Goal: Task Accomplishment & Management: Use online tool/utility

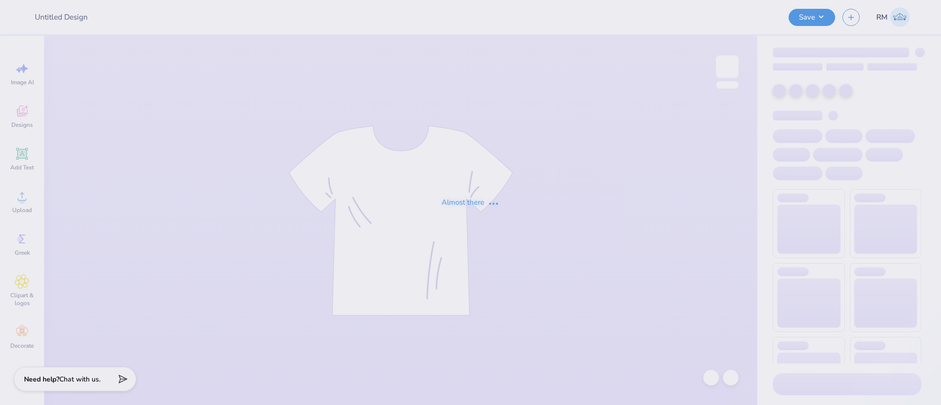
type input "Merch"
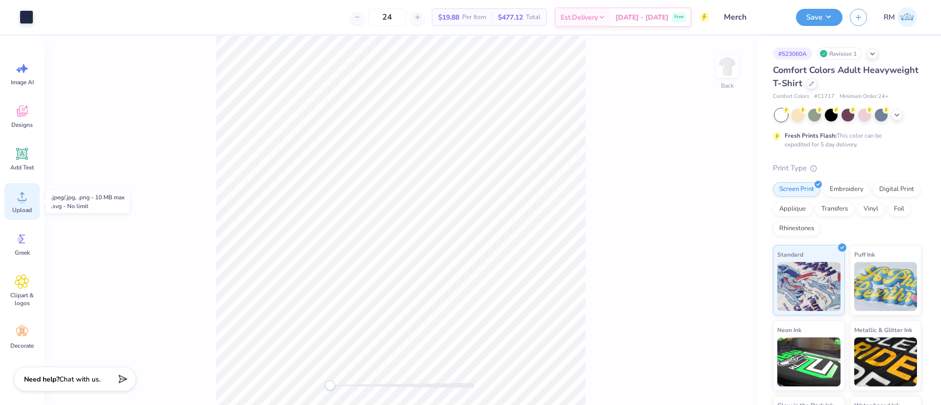
click at [27, 196] on icon at bounding box center [22, 196] width 15 height 15
type input "2.03"
type input "2.21"
type input "16.93"
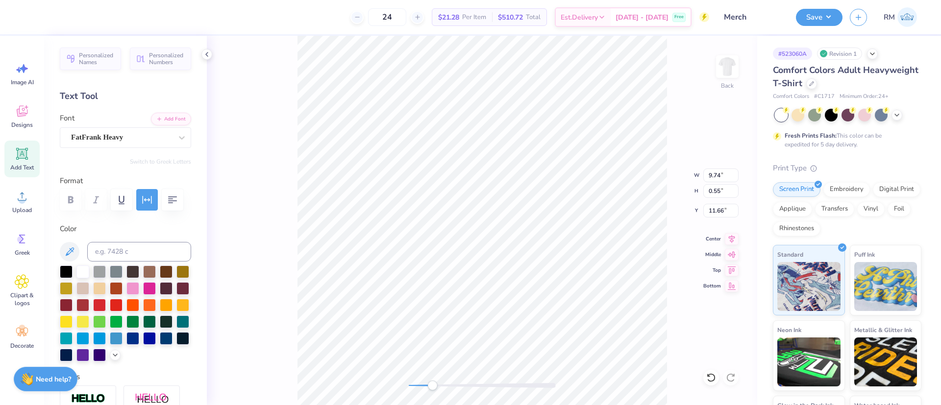
scroll to position [12, 3]
type textarea "[US_STATE] A M UNIVERSITY"
type input "0.50"
type input "0.54"
type input "11.67"
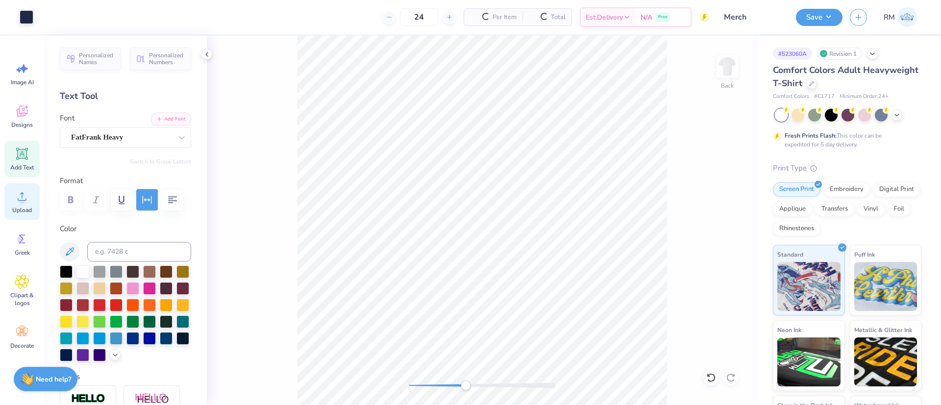
click at [11, 198] on div "Upload" at bounding box center [21, 201] width 35 height 37
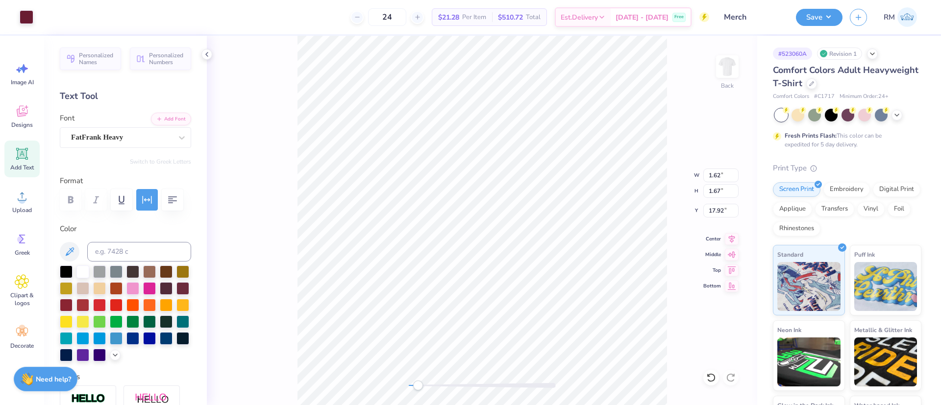
type input "1.62"
type input "1.67"
type input "17.92"
type input "0.51"
type input "0.53"
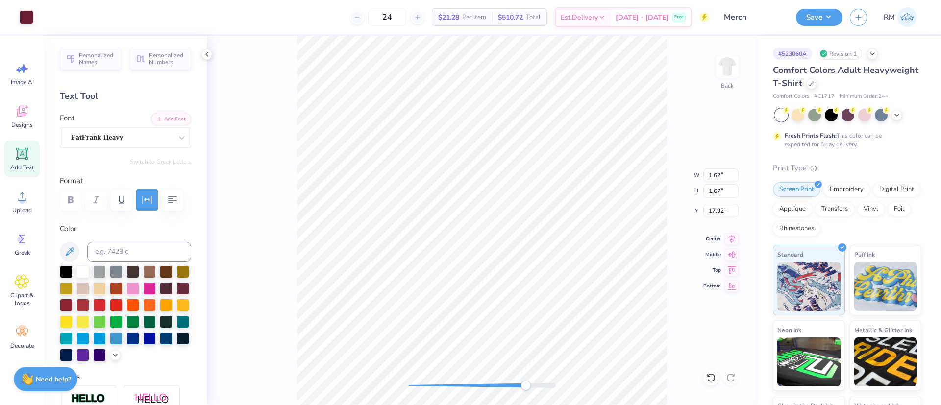
type input "11.68"
type input "0.53"
type input "0.55"
type input "11.66"
click at [137, 262] on input at bounding box center [139, 252] width 104 height 20
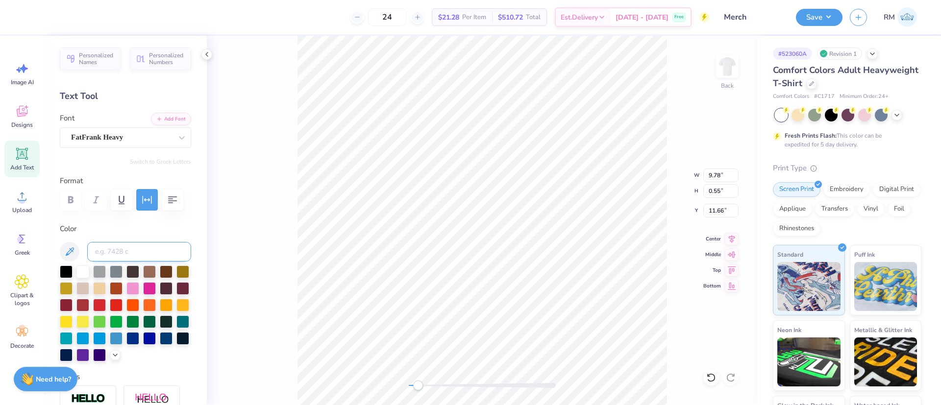
click at [126, 262] on input at bounding box center [139, 252] width 104 height 20
type input "7421"
click at [133, 262] on input at bounding box center [139, 252] width 104 height 20
type input "7421"
click at [514, 297] on li "Group" at bounding box center [520, 297] width 77 height 19
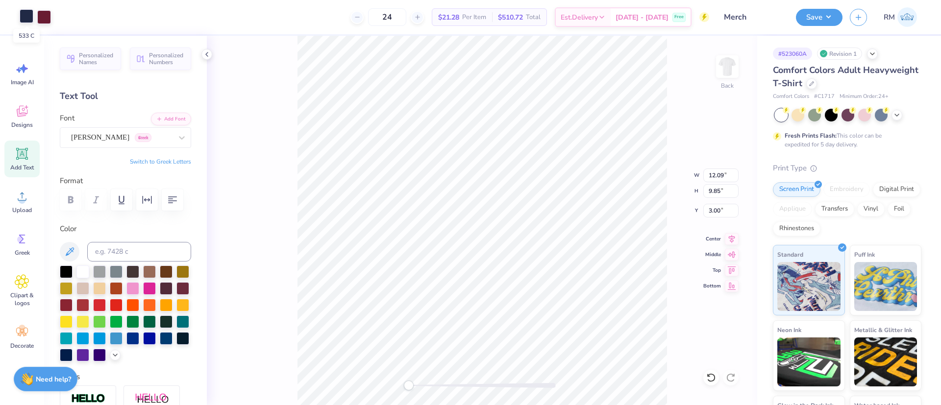
click at [26, 21] on div at bounding box center [27, 16] width 14 height 14
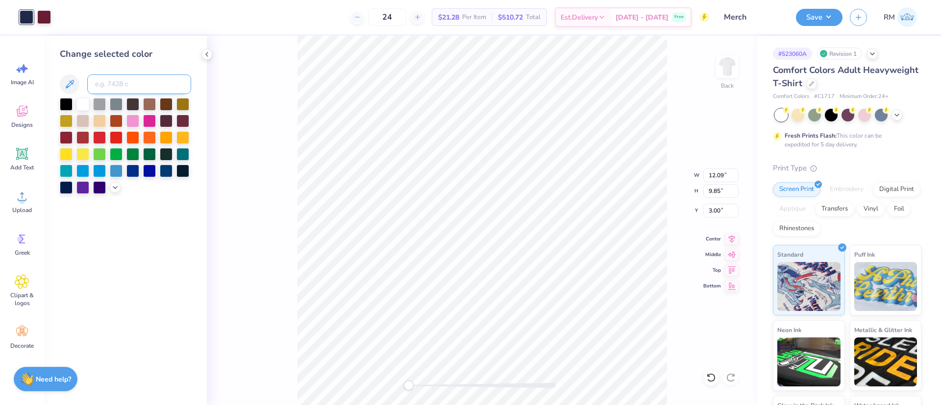
click at [105, 84] on input at bounding box center [139, 84] width 104 height 20
type input "7421"
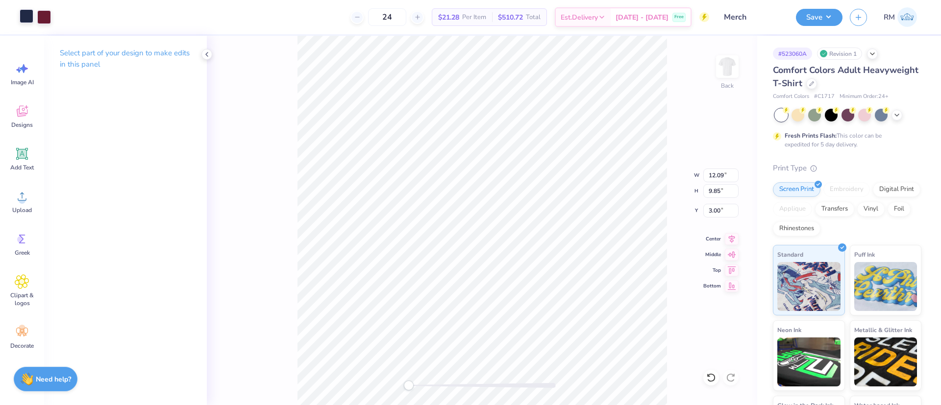
click at [26, 19] on div at bounding box center [27, 16] width 14 height 14
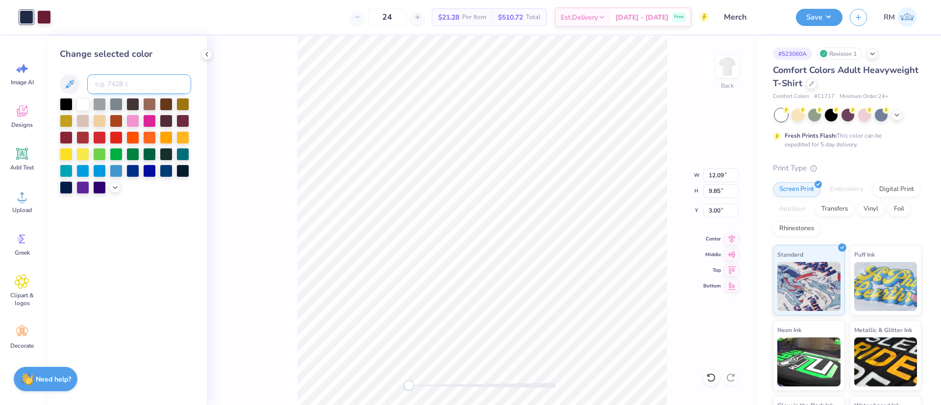
click at [112, 85] on input at bounding box center [139, 84] width 104 height 20
type input "7421"
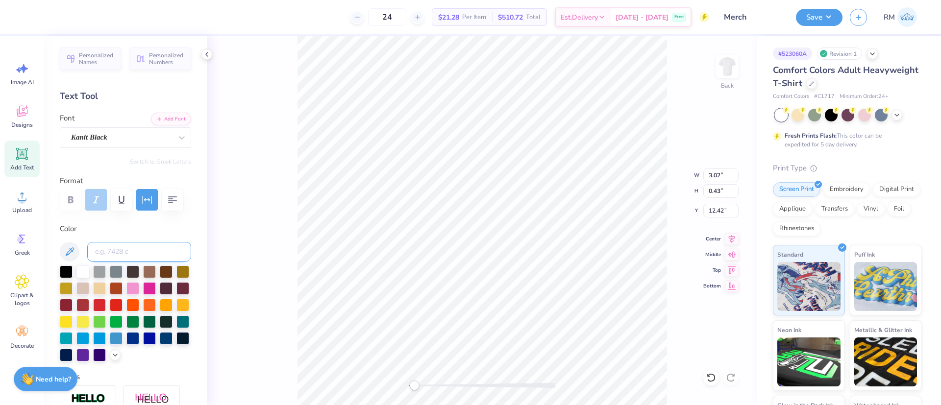
click at [115, 262] on input at bounding box center [139, 252] width 104 height 20
type input "7421"
type input "c"
type input "12.00"
type input "1.70"
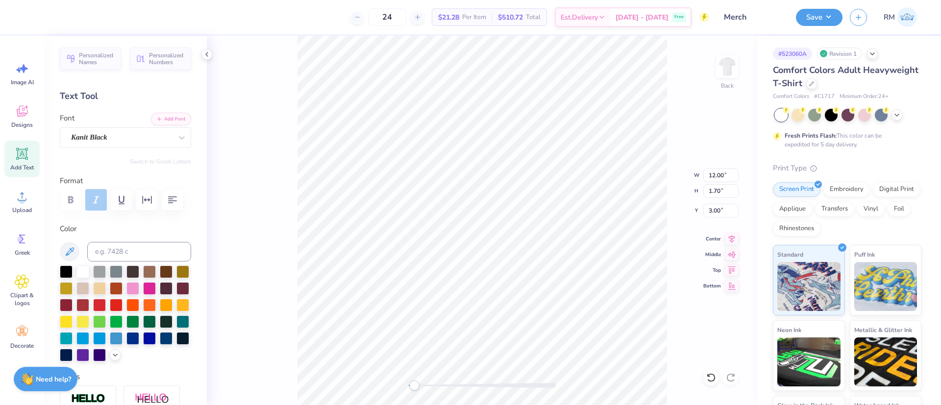
type input "3.00"
click at [714, 380] on icon at bounding box center [710, 377] width 8 height 9
type input "4.74"
type input "1.58"
type input "5.24"
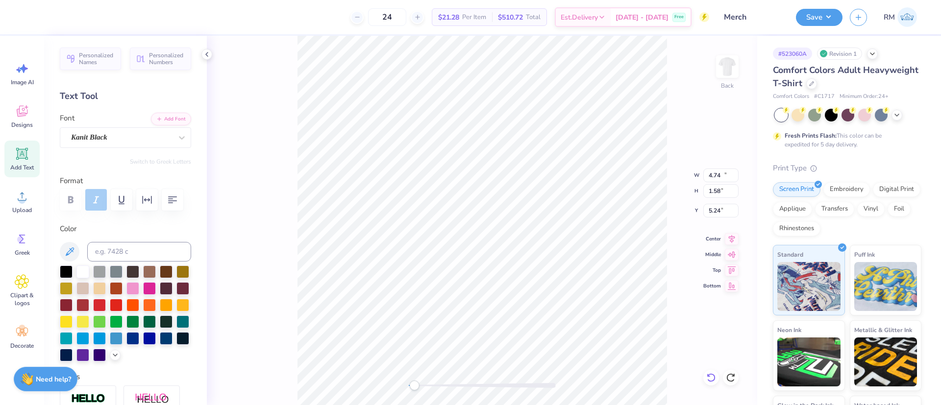
type input "12.00"
type input "1.70"
type input "2.84"
click at [711, 374] on icon at bounding box center [710, 377] width 8 height 9
click at [713, 380] on icon at bounding box center [710, 377] width 8 height 9
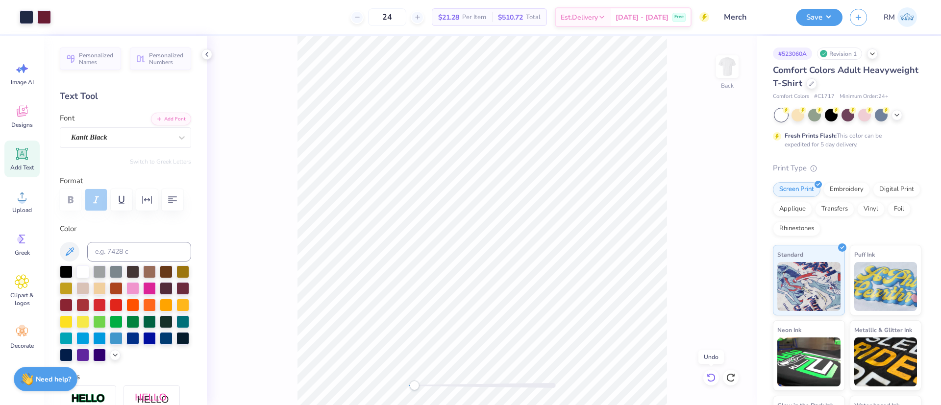
click at [713, 380] on icon at bounding box center [710, 377] width 8 height 9
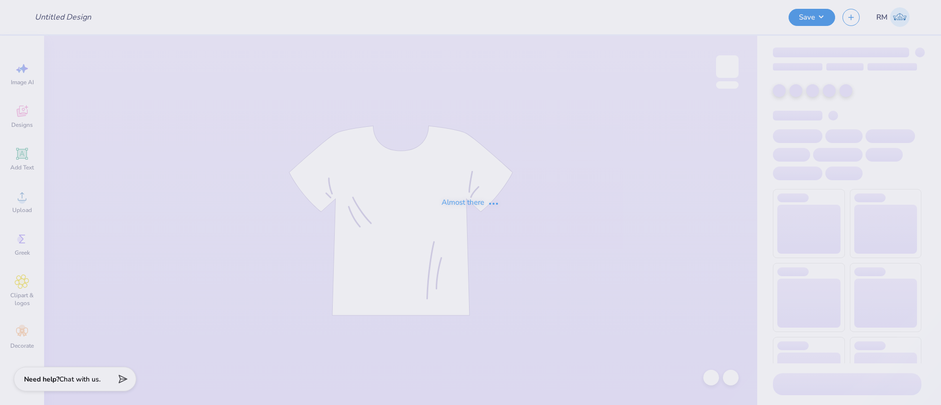
type input "Merch"
type input "24"
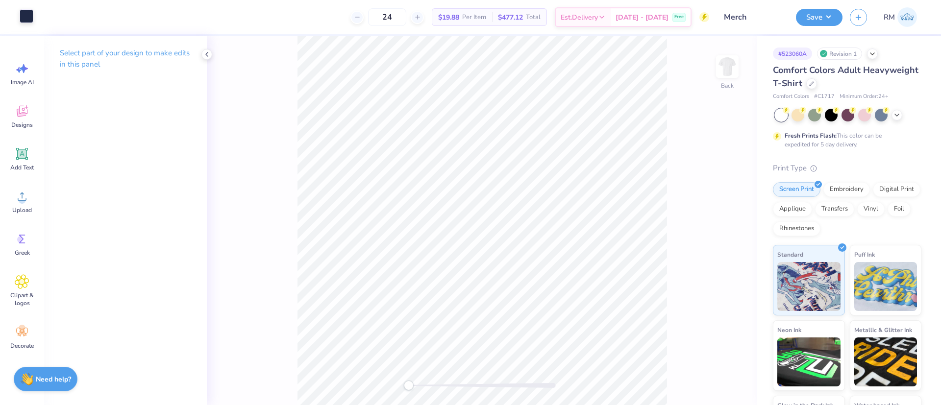
click at [28, 19] on div at bounding box center [27, 16] width 14 height 14
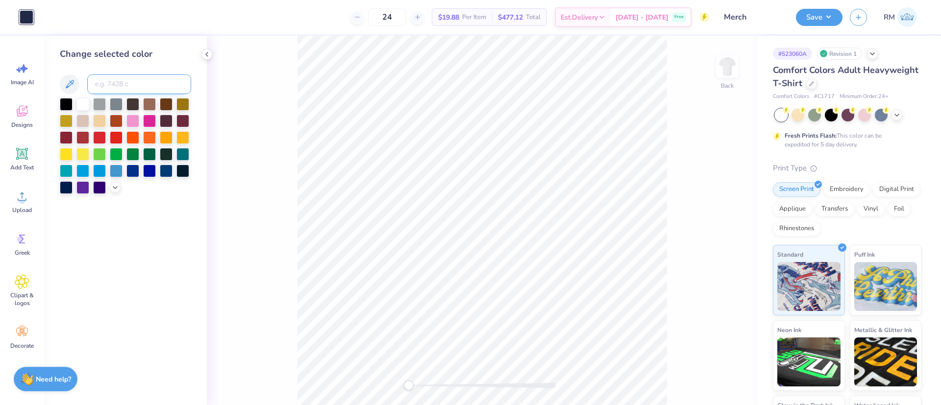
click at [116, 86] on input at bounding box center [139, 84] width 104 height 20
type input "7421"
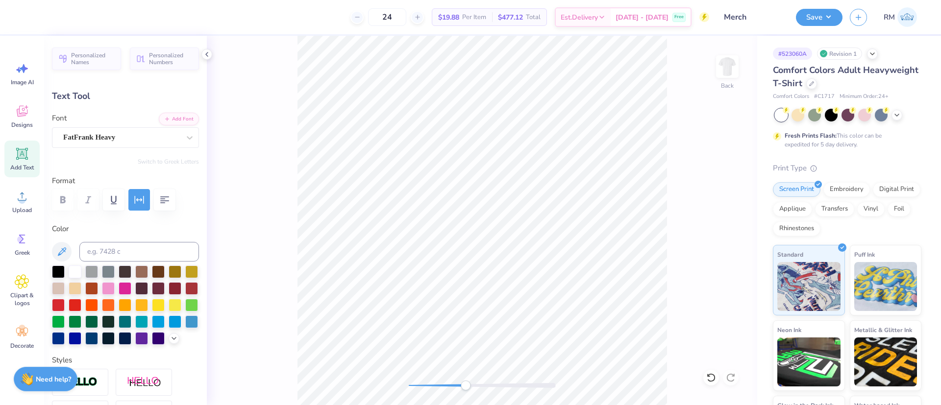
scroll to position [12, 3]
type textarea "[US_STATE] A M UNIVERSITY"
click at [32, 194] on div "Upload" at bounding box center [21, 201] width 35 height 37
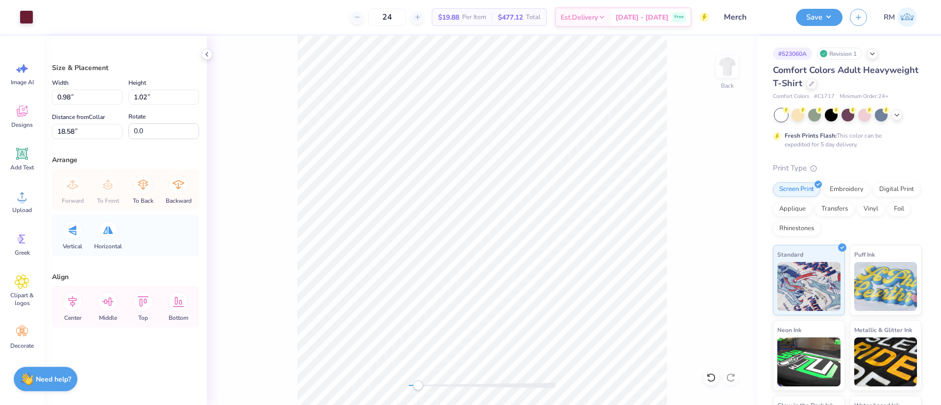
type input "0.98"
type input "1.02"
type input "18.58"
type input "0.52"
type input "0.54"
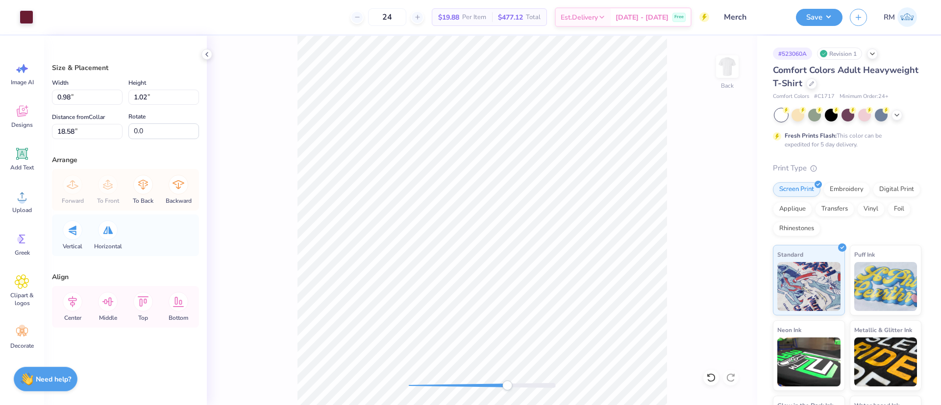
type input "11.67"
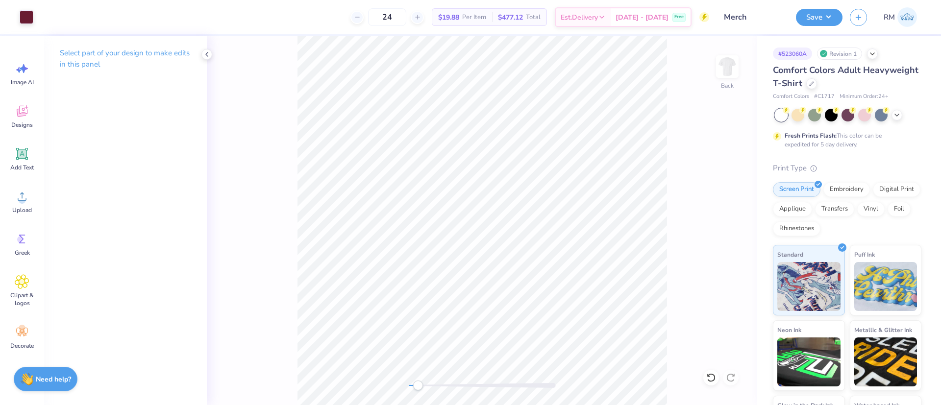
click at [399, 0] on html "Art colors 24 $19.88 Per Item $477.12 Total Est. Delivery [DATE] - [DATE] Free …" at bounding box center [470, 202] width 941 height 405
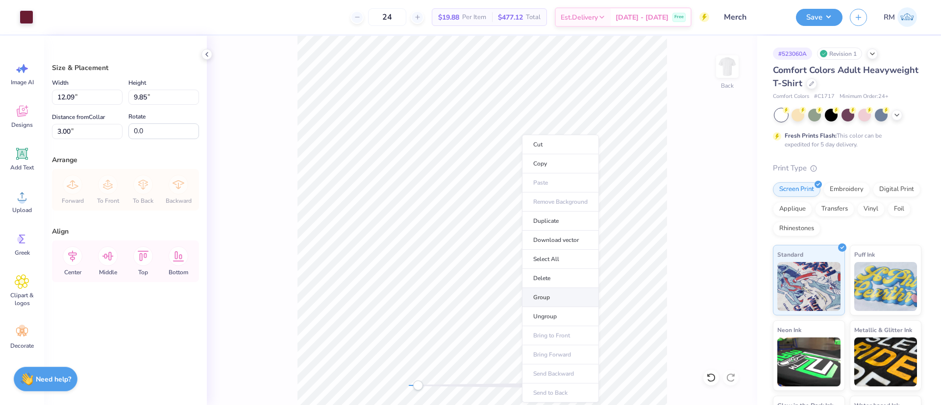
click at [541, 297] on li "Group" at bounding box center [560, 297] width 77 height 19
click at [209, 54] on icon at bounding box center [207, 54] width 8 height 8
click at [821, 20] on button "Save" at bounding box center [819, 15] width 47 height 17
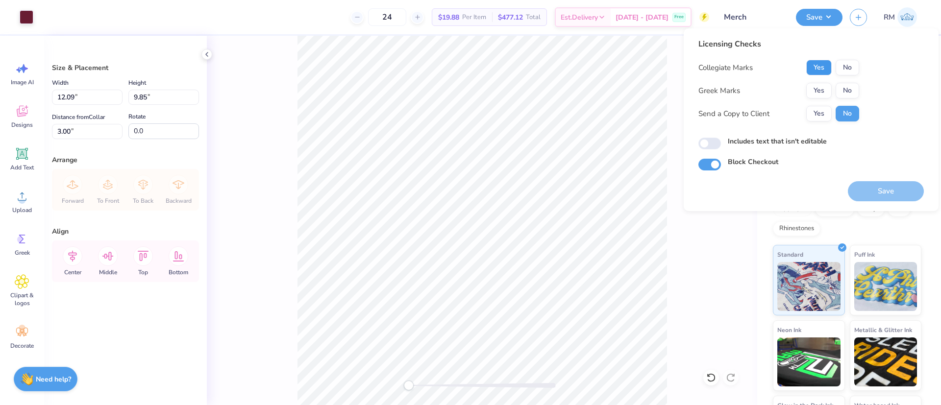
click at [813, 66] on button "Yes" at bounding box center [818, 68] width 25 height 16
click at [845, 88] on button "No" at bounding box center [847, 91] width 24 height 16
click at [895, 185] on button "Save" at bounding box center [885, 191] width 76 height 20
